Goal: Find specific page/section: Find specific page/section

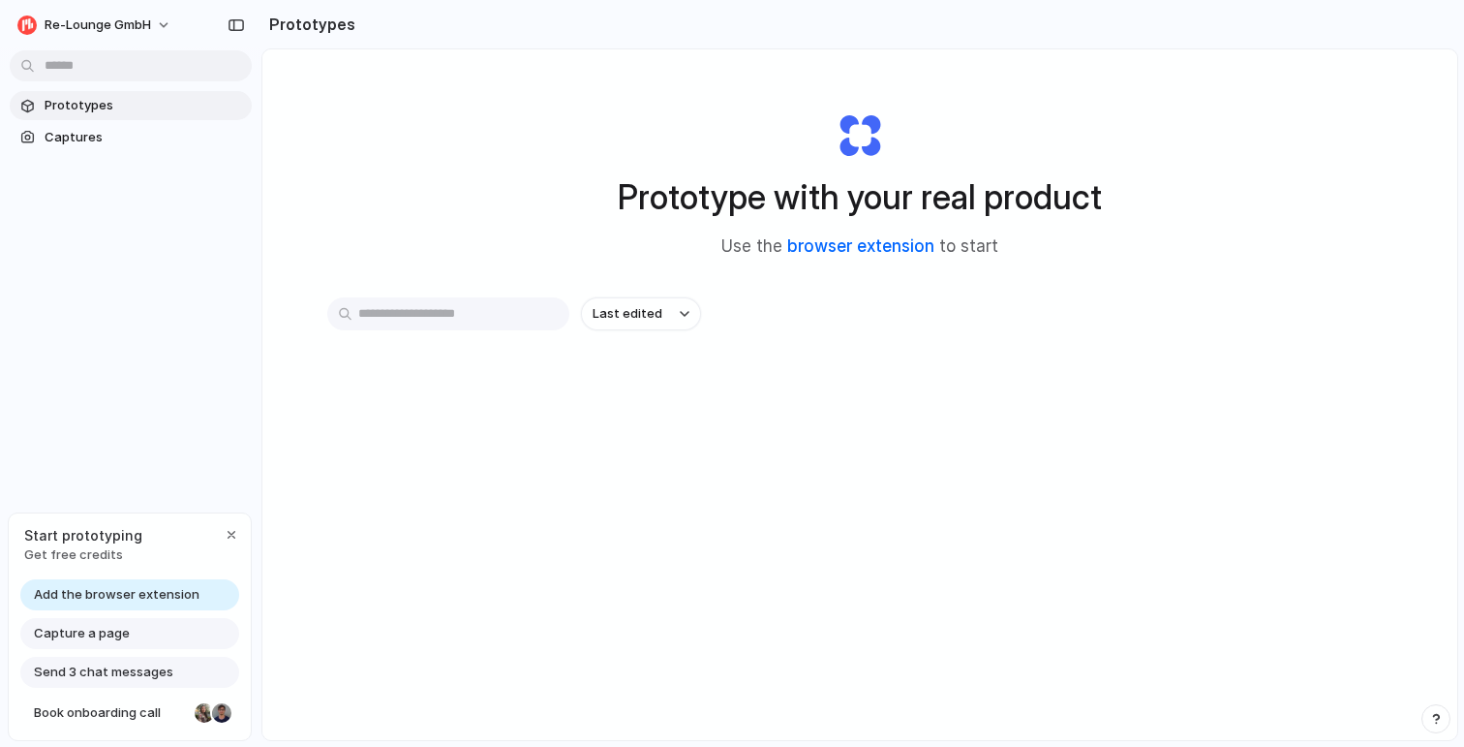
click at [817, 245] on link "browser extension" at bounding box center [860, 245] width 147 height 19
